Goal: Transaction & Acquisition: Subscribe to service/newsletter

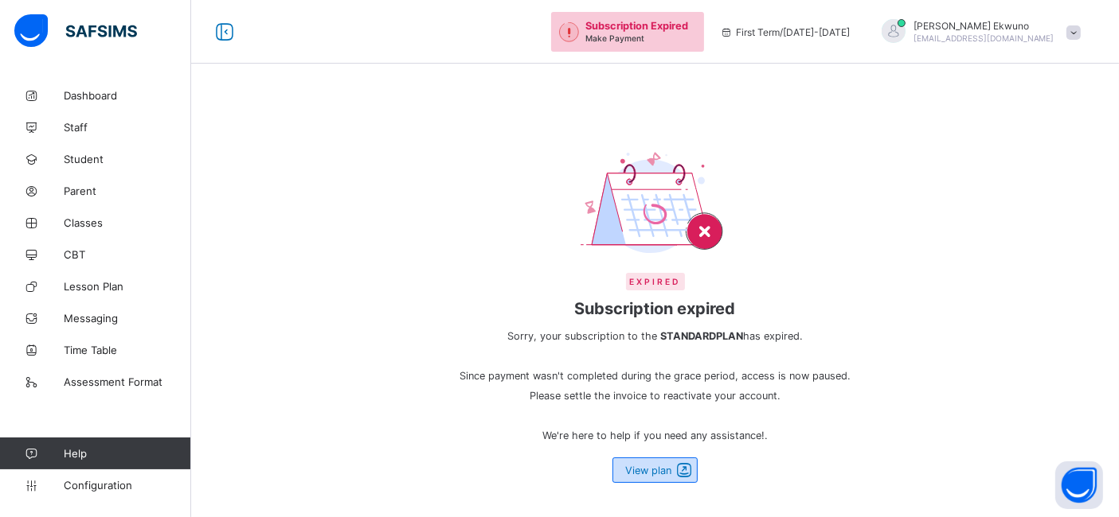
click at [660, 474] on span "View plan" at bounding box center [648, 471] width 46 height 12
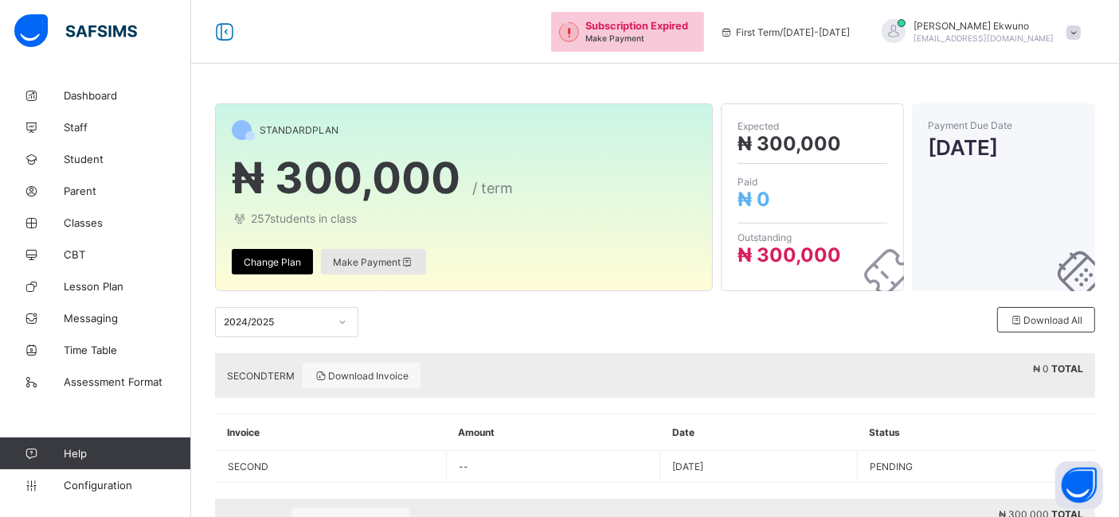
click at [375, 263] on span "Make Payment" at bounding box center [373, 262] width 81 height 12
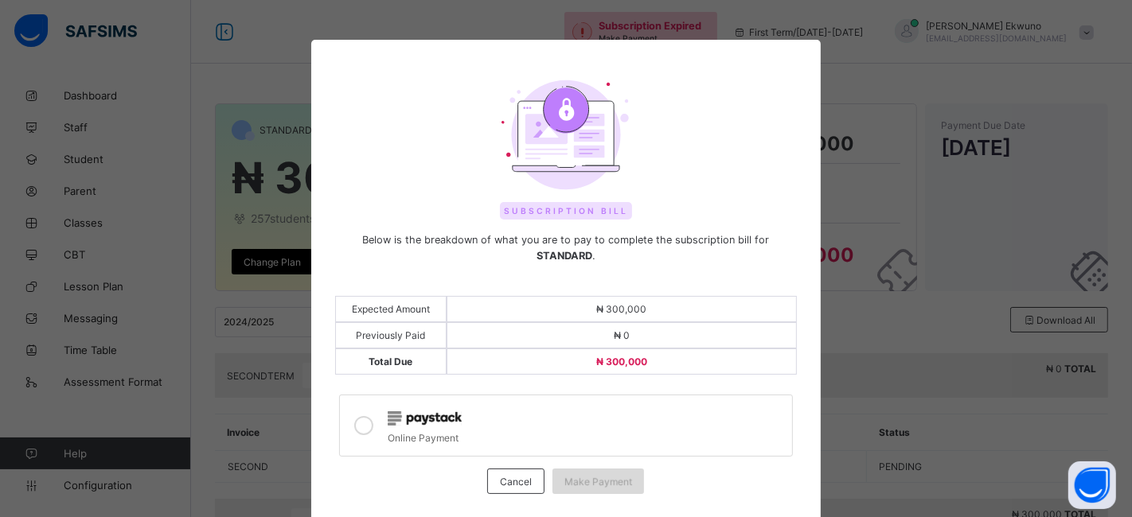
click at [582, 476] on span "Make Payment" at bounding box center [598, 482] width 68 height 12
click at [357, 416] on icon at bounding box center [363, 425] width 19 height 19
click at [596, 476] on span "Make Payment" at bounding box center [598, 482] width 68 height 12
